Goal: Navigation & Orientation: Find specific page/section

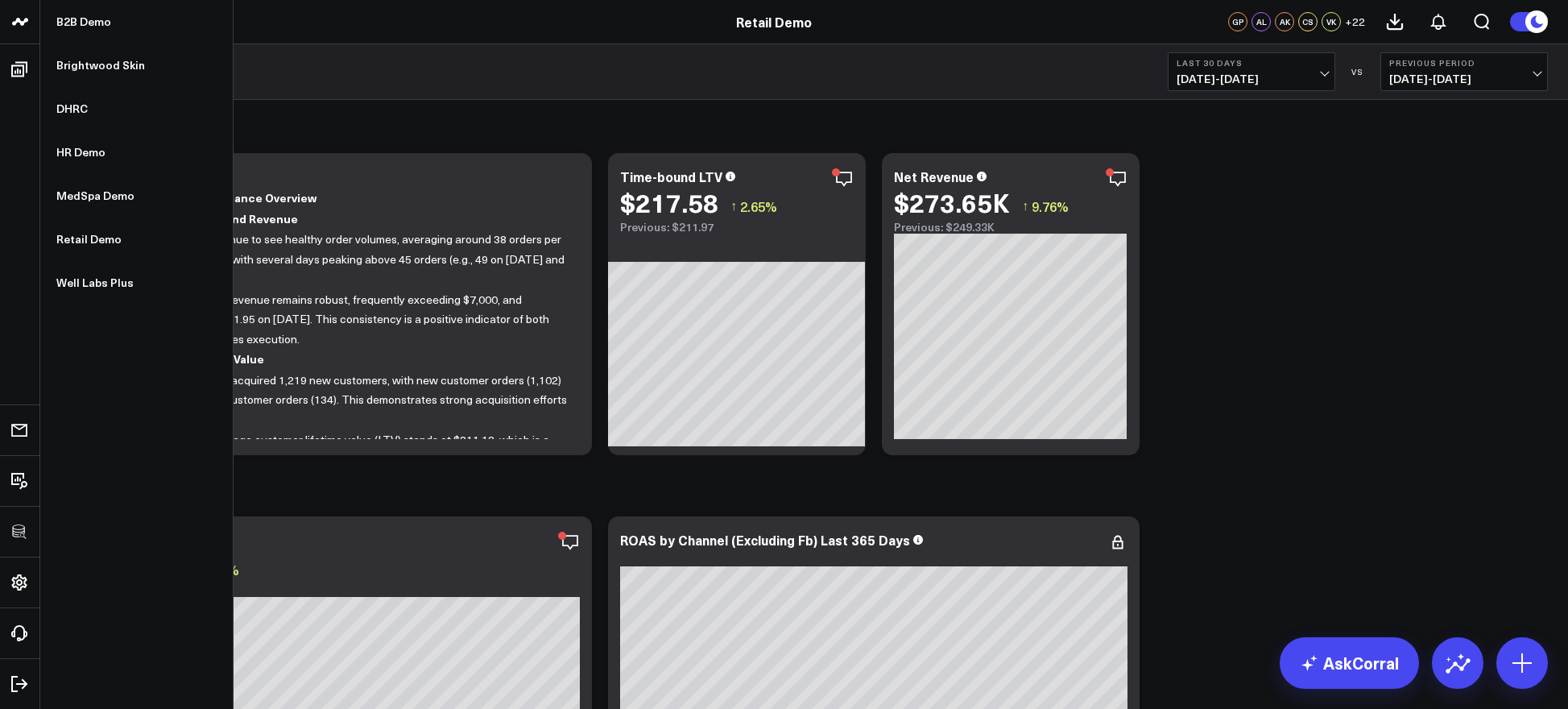
click at [19, 26] on icon at bounding box center [20, 21] width 19 height 19
click at [123, 196] on link "MedSpa Demo" at bounding box center [136, 196] width 192 height 43
